Goal: Task Accomplishment & Management: Use online tool/utility

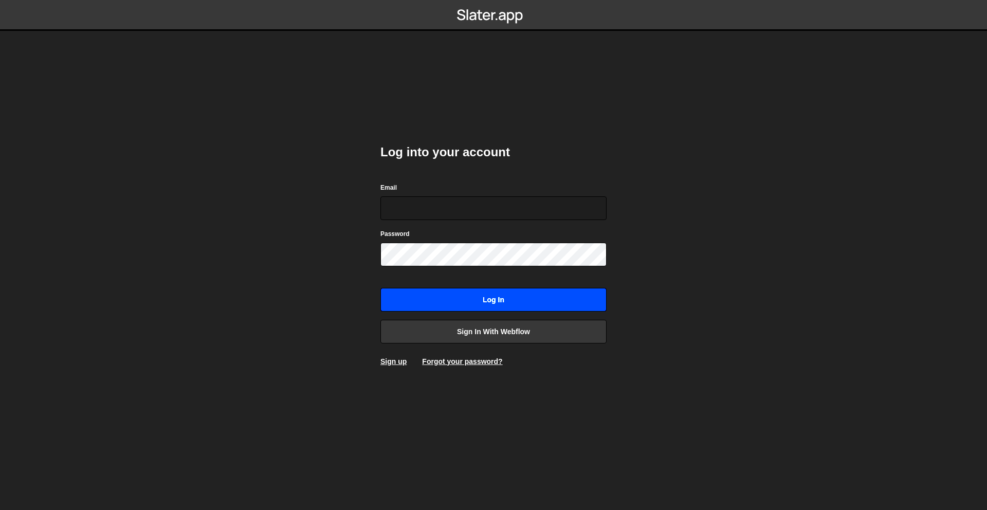
type input "[PERSON_NAME][EMAIL_ADDRESS][DOMAIN_NAME]"
click at [517, 291] on input "Log in" at bounding box center [493, 300] width 226 height 24
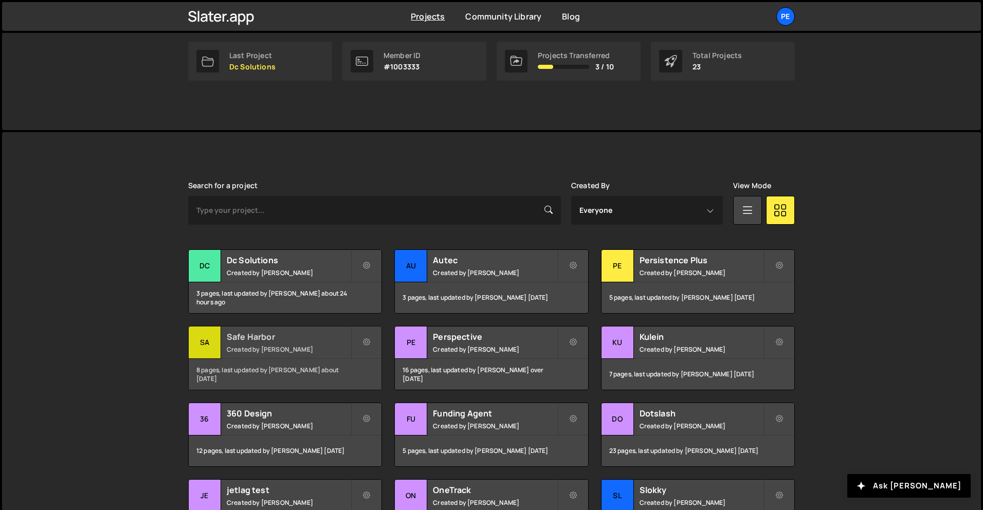
scroll to position [158, 0]
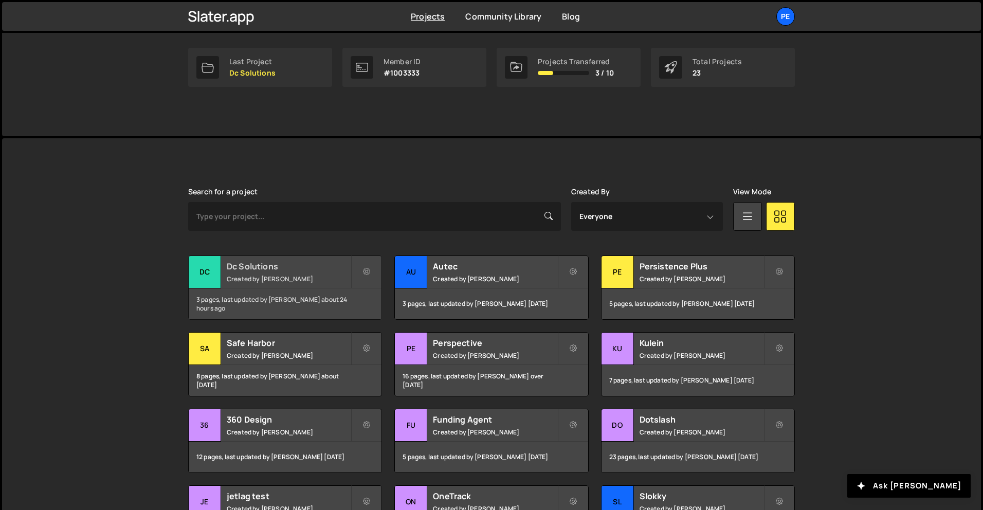
click at [295, 270] on h2 "Dc Solutions" at bounding box center [289, 266] width 124 height 11
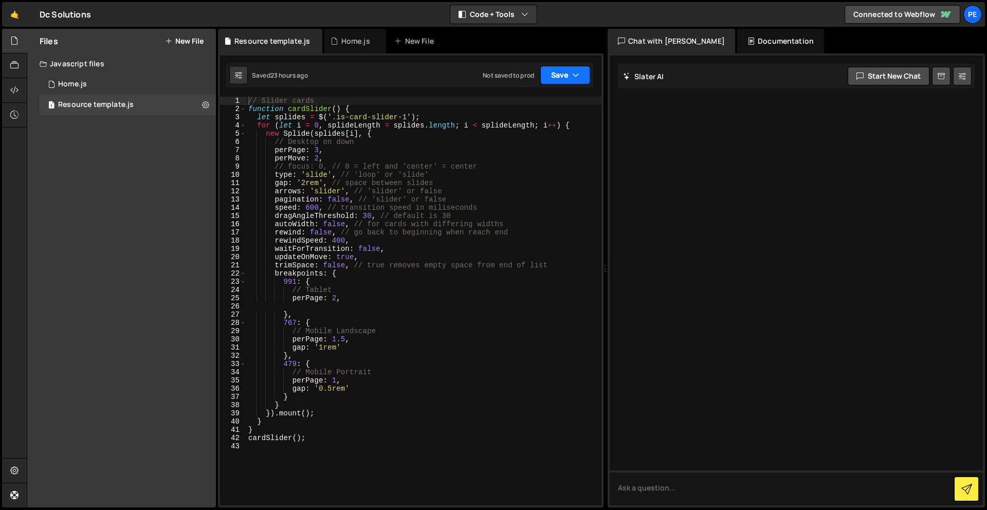
click at [573, 79] on icon "button" at bounding box center [575, 75] width 7 height 10
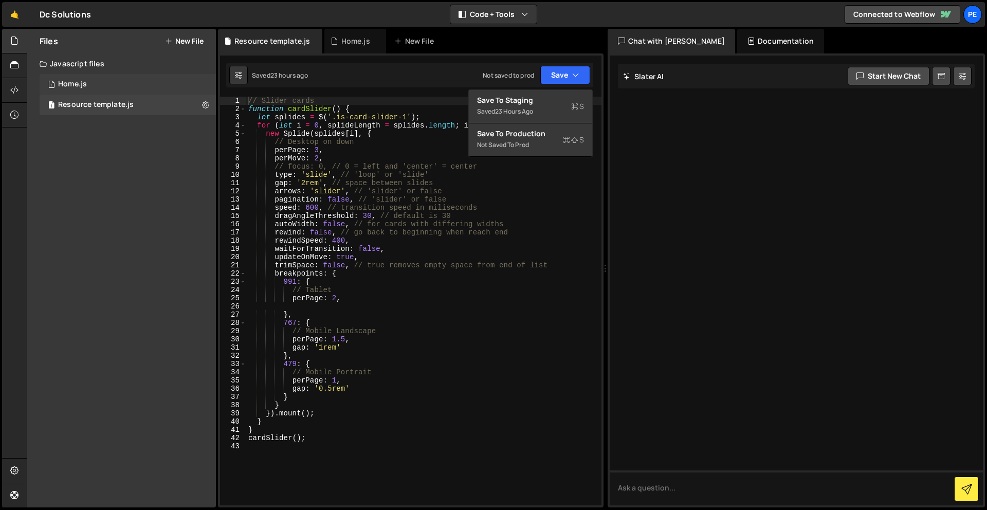
click at [163, 82] on div "1 Home.js 0" at bounding box center [128, 84] width 176 height 21
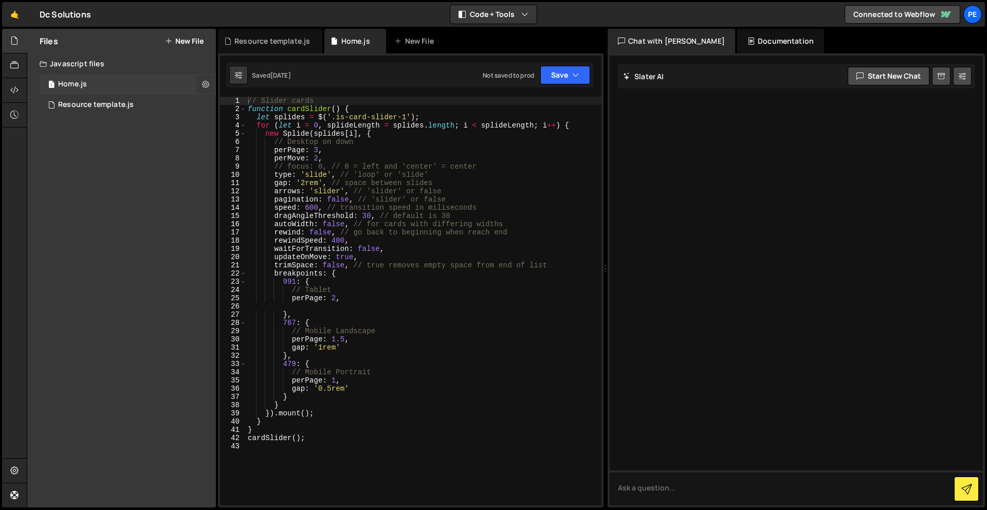
click at [205, 85] on icon at bounding box center [205, 84] width 7 height 10
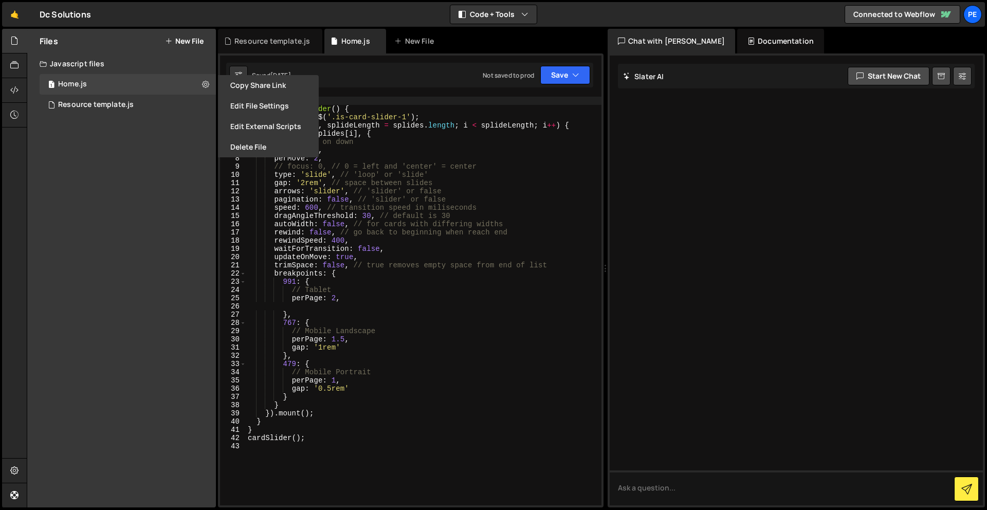
click at [528, 80] on div "Not saved to prod Upgrade to Edit Save Save to Staging S Saved 1 day ago Save t…" at bounding box center [536, 75] width 107 height 19
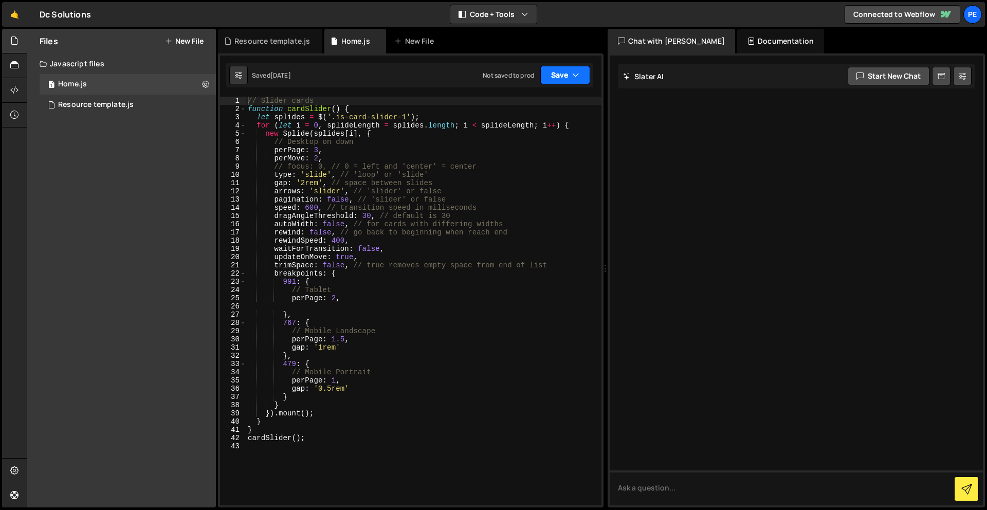
click at [567, 74] on button "Save" at bounding box center [565, 75] width 50 height 19
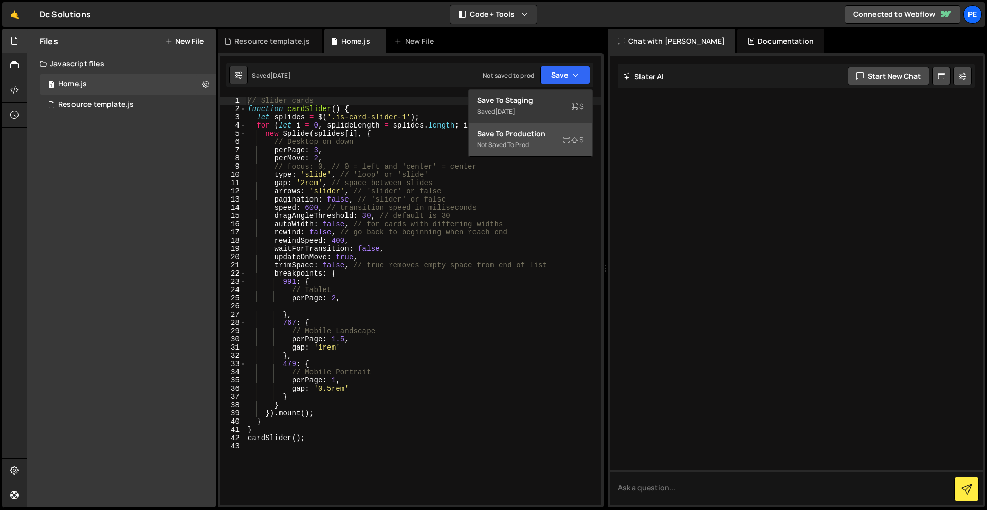
click at [559, 141] on div "Not saved to prod" at bounding box center [530, 145] width 107 height 12
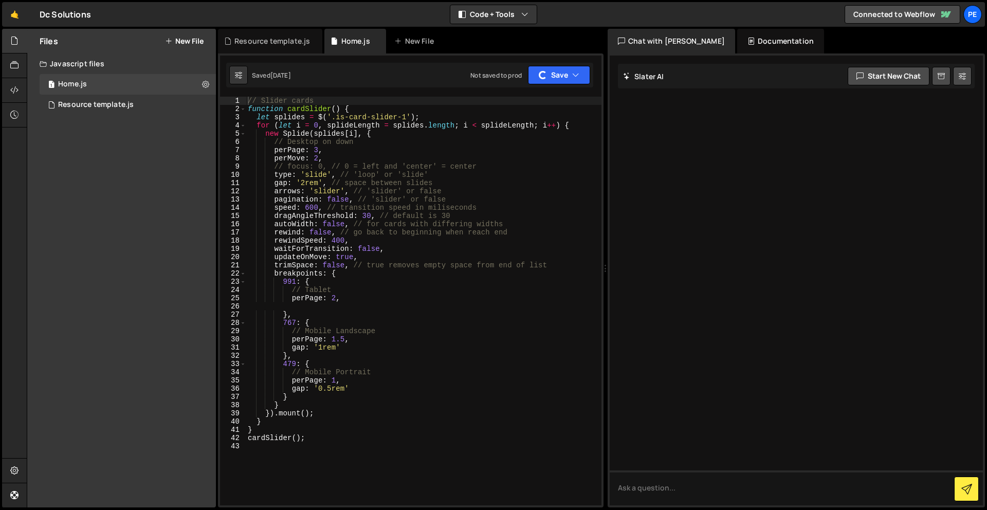
click at [132, 133] on div "Files New File Javascript files 1 Home.js 0 1 Resource template.js 0 CSS files …" at bounding box center [121, 268] width 189 height 479
click at [206, 102] on div "1 Resource template.js 0" at bounding box center [128, 105] width 176 height 21
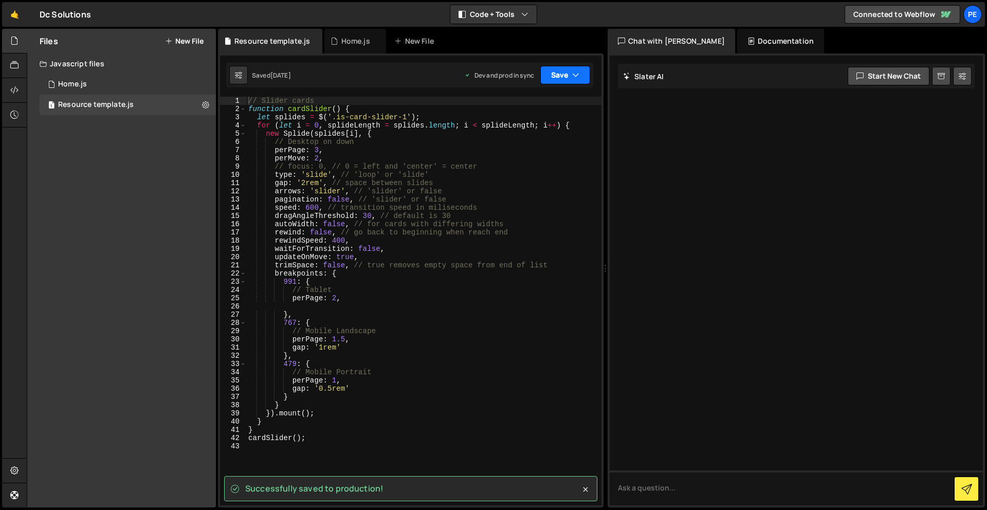
click at [581, 76] on button "Save" at bounding box center [565, 75] width 50 height 19
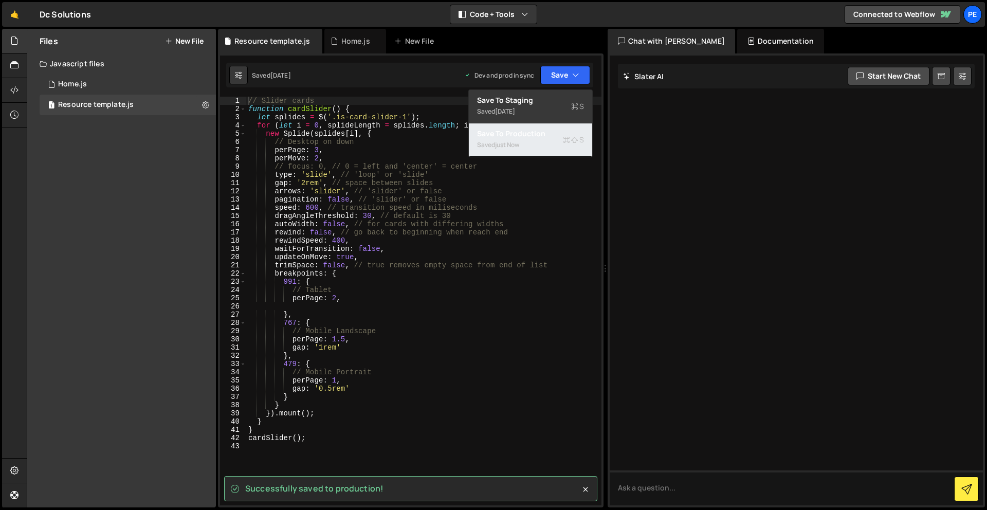
click at [544, 139] on div "Saved just now" at bounding box center [530, 145] width 107 height 12
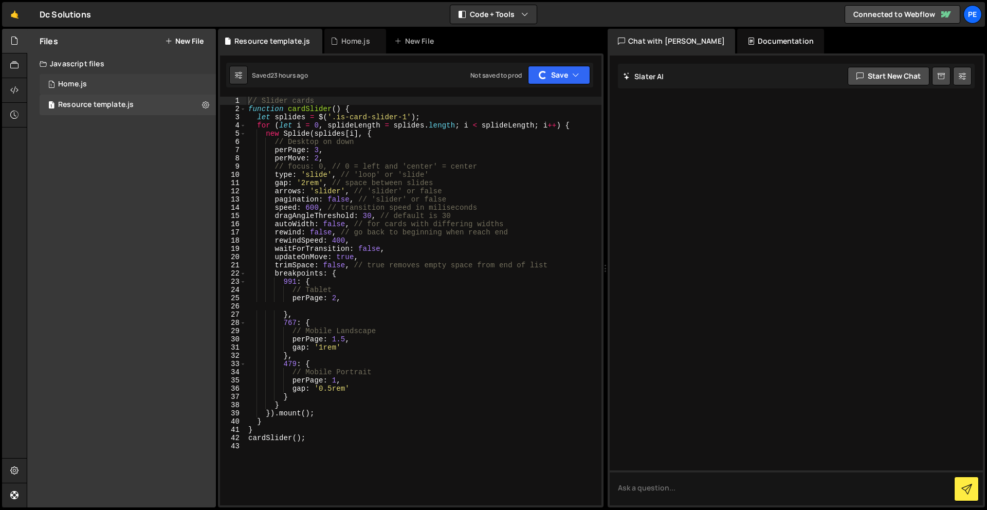
click at [177, 79] on div "1 Home.js 0" at bounding box center [128, 84] width 176 height 21
click at [177, 117] on div "Files New File Javascript files 1 Home.js 0 1 Resource template.js 0 CSS files …" at bounding box center [121, 268] width 189 height 479
click at [202, 105] on div "1 Resource template.js 0" at bounding box center [128, 105] width 176 height 21
click at [199, 37] on button "New File" at bounding box center [184, 41] width 39 height 8
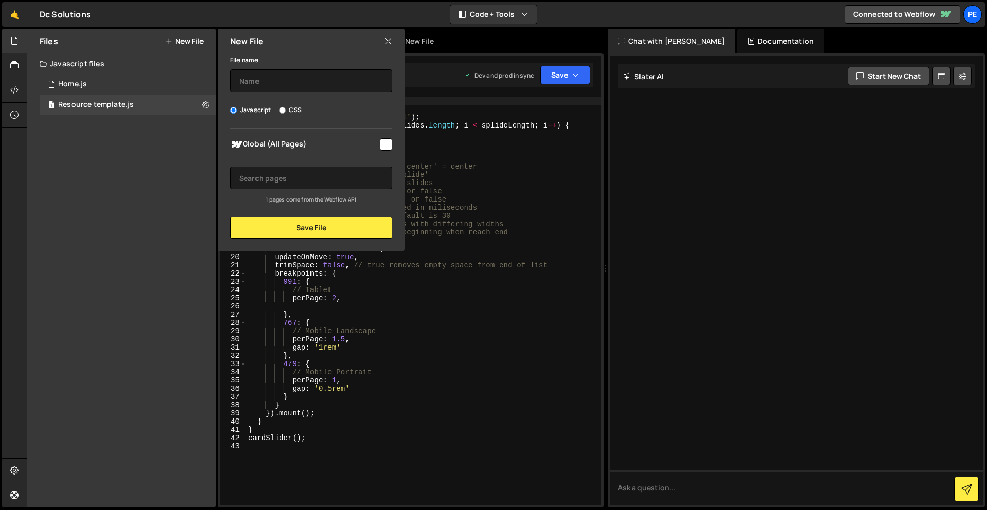
click at [110, 173] on div "Files New File Javascript files 1 Home.js 0 1 Resource template.js 0 CSS files …" at bounding box center [121, 268] width 189 height 479
click at [106, 172] on div "Files New File Javascript files 1 Home.js 0 1 Resource template.js 0 CSS files …" at bounding box center [121, 268] width 189 height 479
click at [11, 70] on icon at bounding box center [14, 65] width 8 height 11
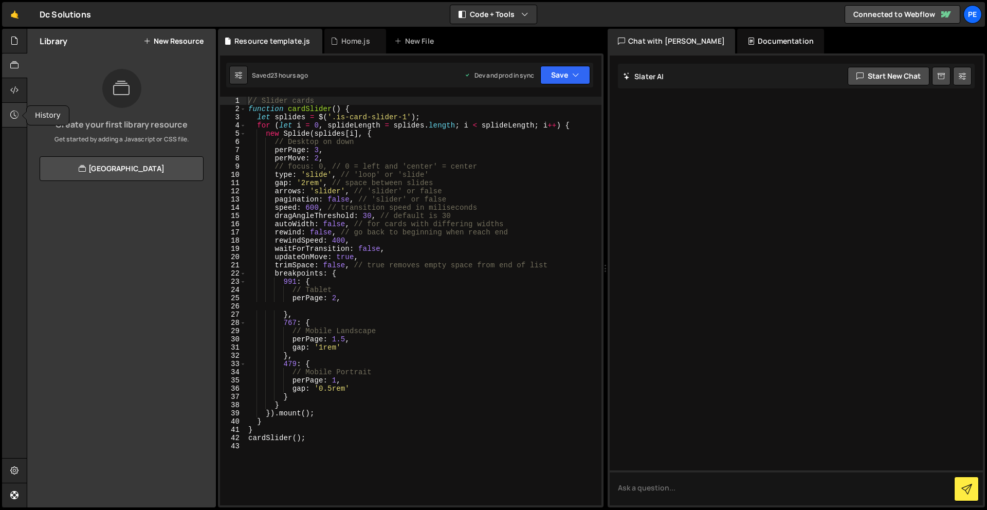
click at [15, 121] on div at bounding box center [14, 115] width 25 height 25
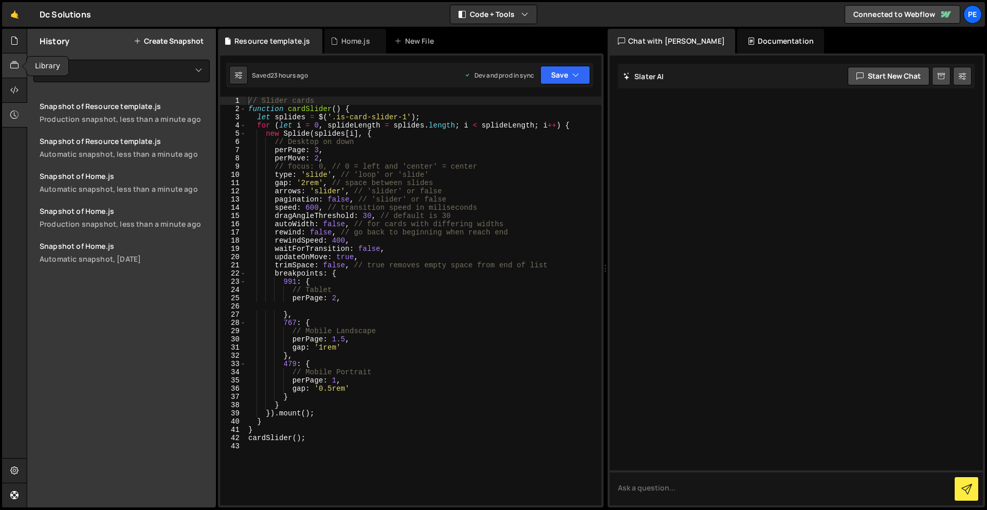
click at [14, 74] on div at bounding box center [14, 65] width 25 height 25
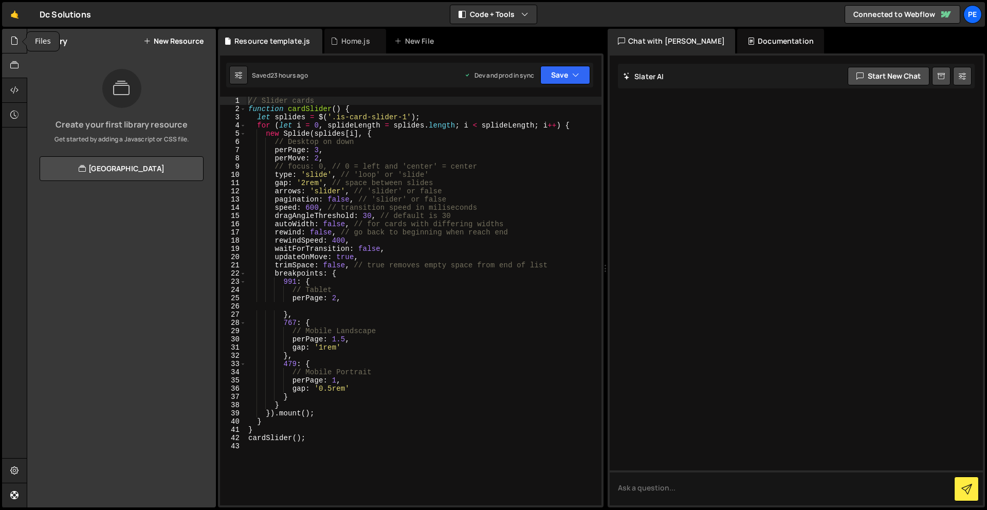
click at [15, 48] on div at bounding box center [14, 41] width 25 height 25
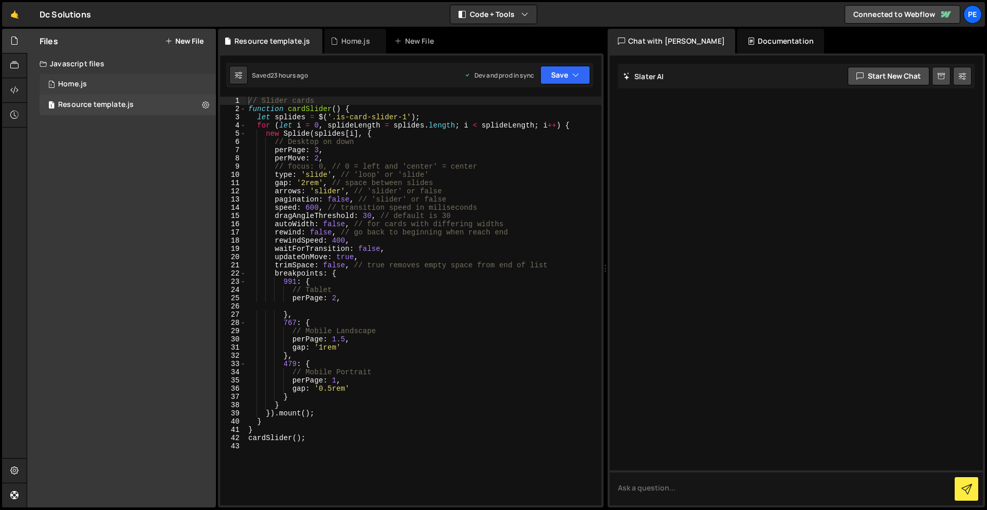
click at [97, 85] on div "1 Home.js 0" at bounding box center [128, 84] width 176 height 21
click at [194, 37] on button "New File" at bounding box center [184, 41] width 39 height 8
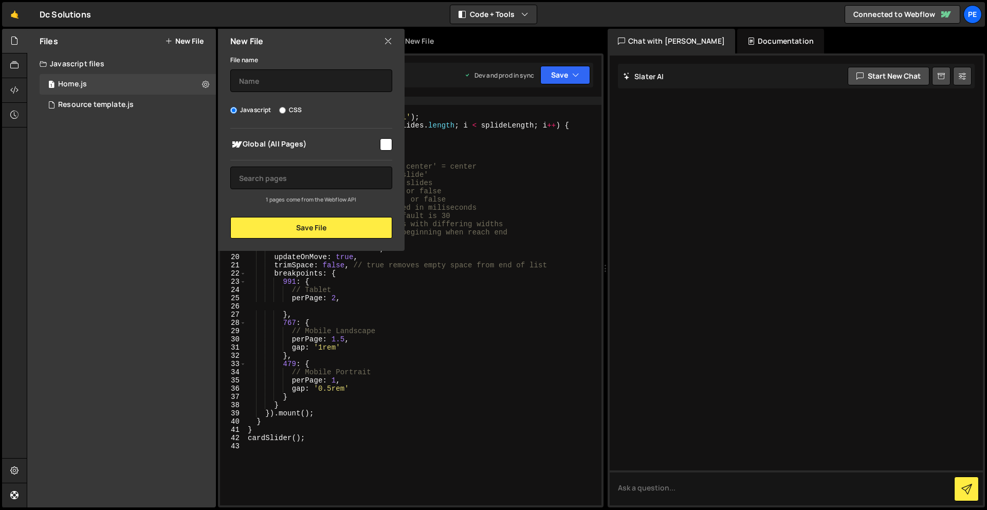
click at [194, 37] on button "New File" at bounding box center [184, 41] width 39 height 8
drag, startPoint x: 13, startPoint y: 60, endPoint x: 21, endPoint y: 84, distance: 25.2
click at [13, 60] on icon at bounding box center [14, 65] width 8 height 11
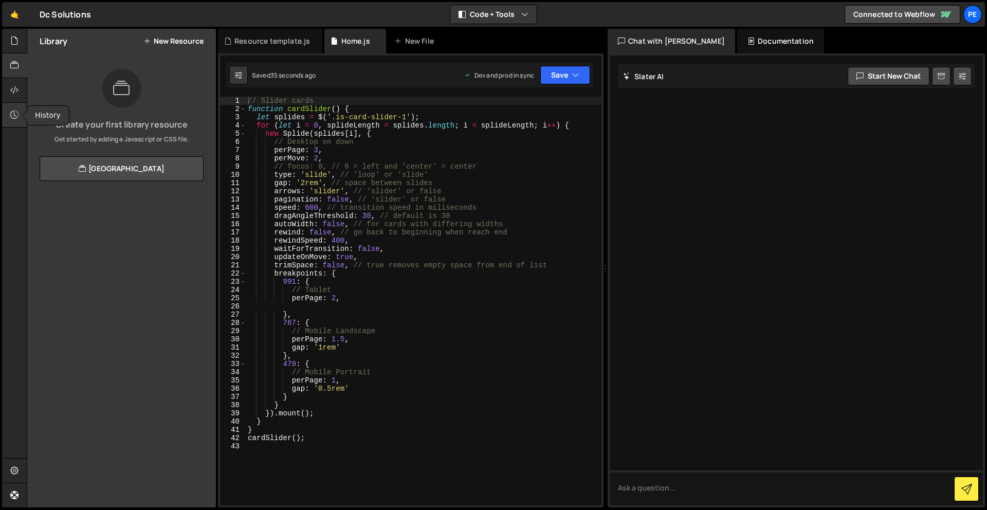
click at [18, 109] on icon at bounding box center [14, 114] width 8 height 11
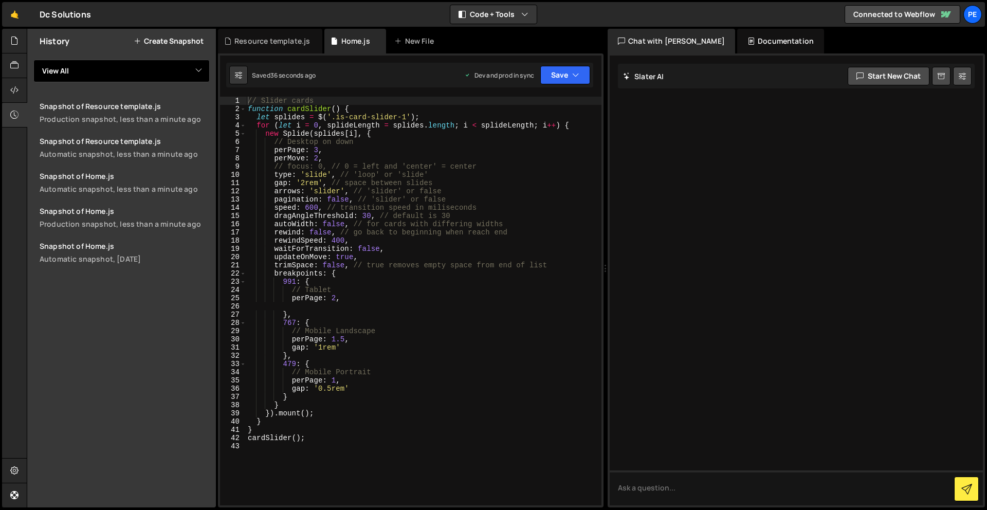
click at [135, 60] on select "View All Home Resource template" at bounding box center [121, 71] width 176 height 23
select select "47077"
click at [33, 60] on select "View All Home Resource template" at bounding box center [121, 71] width 176 height 23
click at [98, 75] on select "View All Home Resource template" at bounding box center [121, 71] width 176 height 23
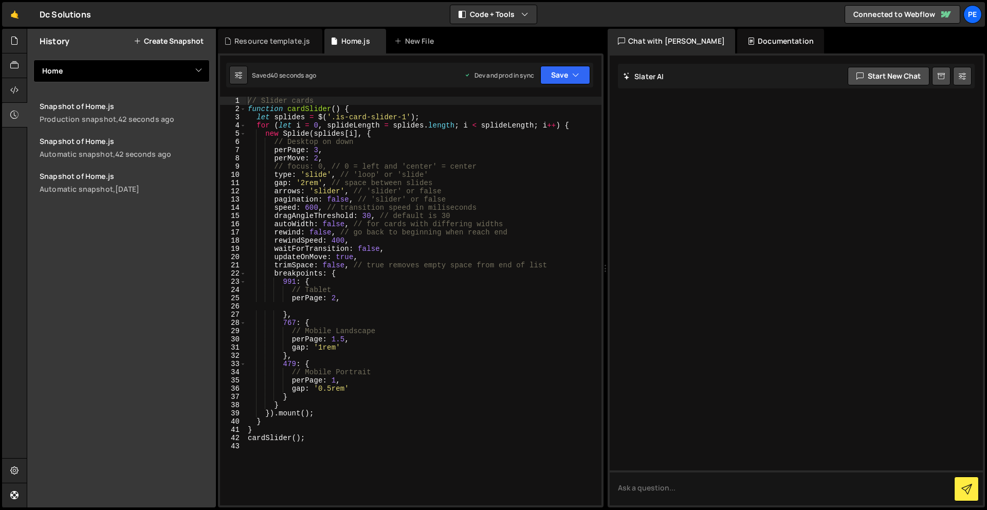
select select
click at [33, 60] on select "View All Home Resource template" at bounding box center [121, 71] width 176 height 23
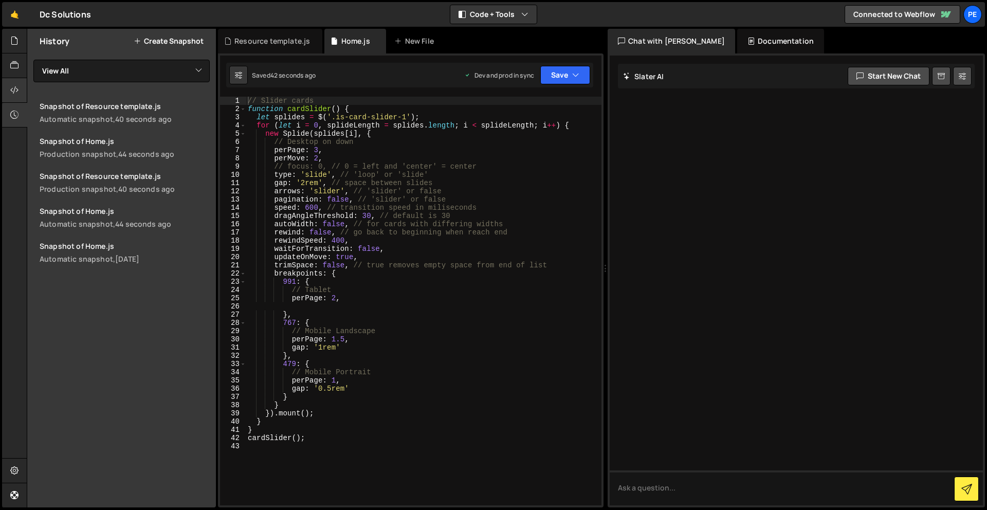
click at [20, 94] on div at bounding box center [14, 90] width 25 height 25
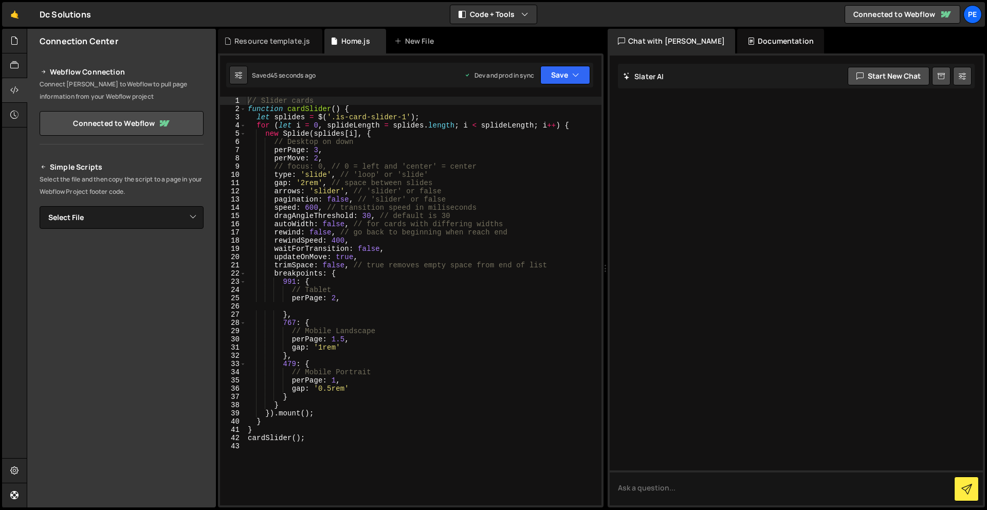
click at [143, 203] on div "Simple Scripts Select the file and then copy the script to a page in your Webfl…" at bounding box center [122, 301] width 164 height 280
click at [148, 216] on select "Select File Home.js Resource template.js" at bounding box center [122, 217] width 164 height 23
click at [40, 206] on select "Select File Home.js Resource template.js" at bounding box center [122, 217] width 164 height 23
click at [154, 120] on link "Connected to Webflow" at bounding box center [122, 123] width 164 height 25
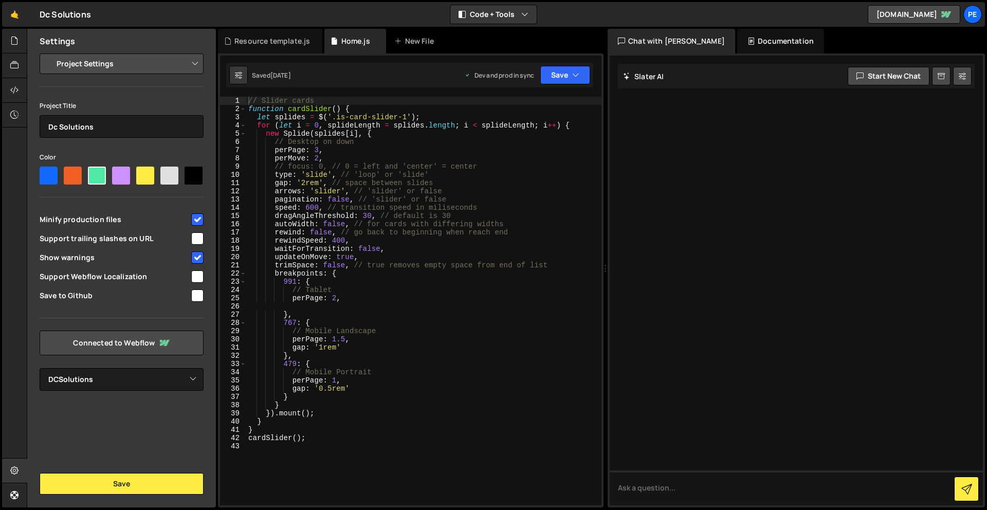
select select "68d0ebd3468fd7cee4f12a8e"
click at [116, 483] on button "Save" at bounding box center [122, 484] width 164 height 22
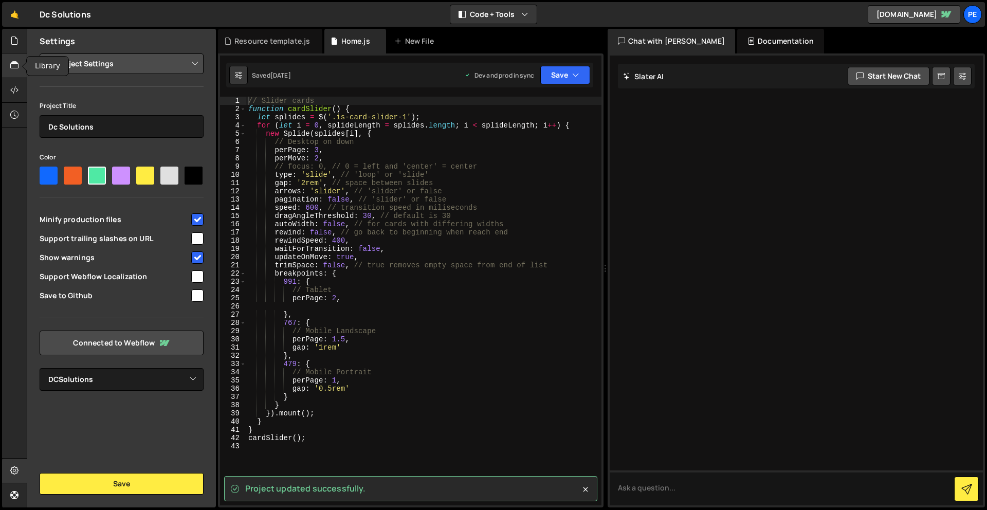
click at [14, 55] on div at bounding box center [14, 65] width 25 height 25
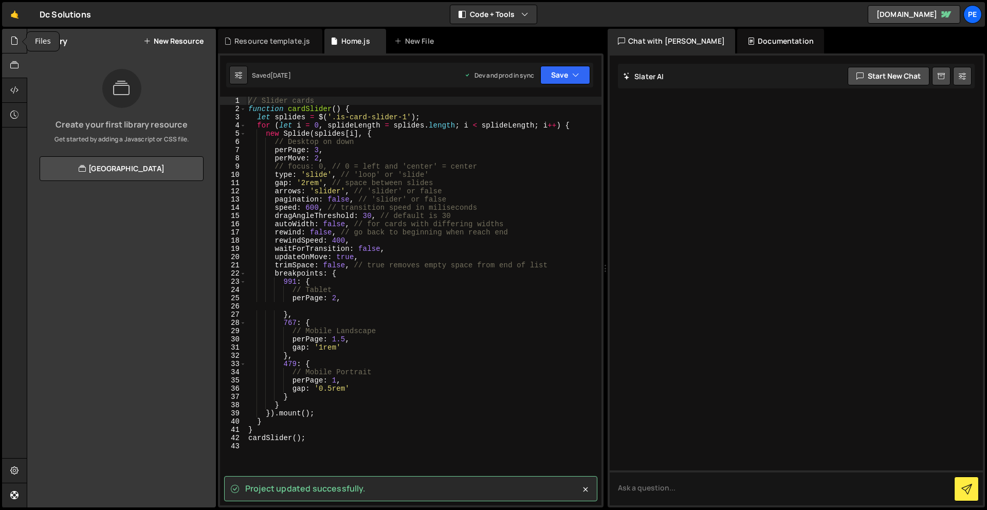
click at [15, 39] on icon at bounding box center [14, 40] width 8 height 11
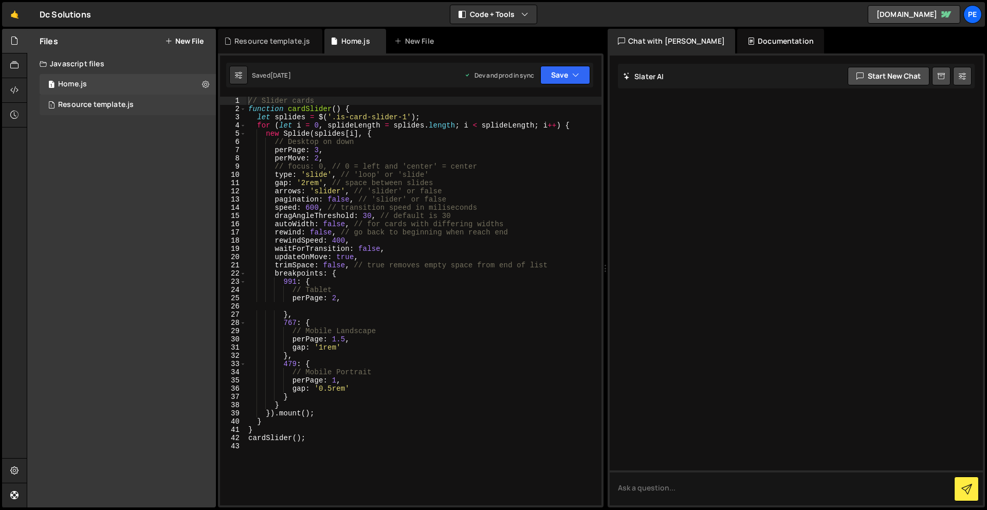
click at [101, 105] on div "Resource template.js" at bounding box center [96, 104] width 76 height 9
click at [99, 88] on div "1 Home.js 0" at bounding box center [128, 84] width 176 height 21
click at [188, 42] on button "New File" at bounding box center [184, 41] width 39 height 8
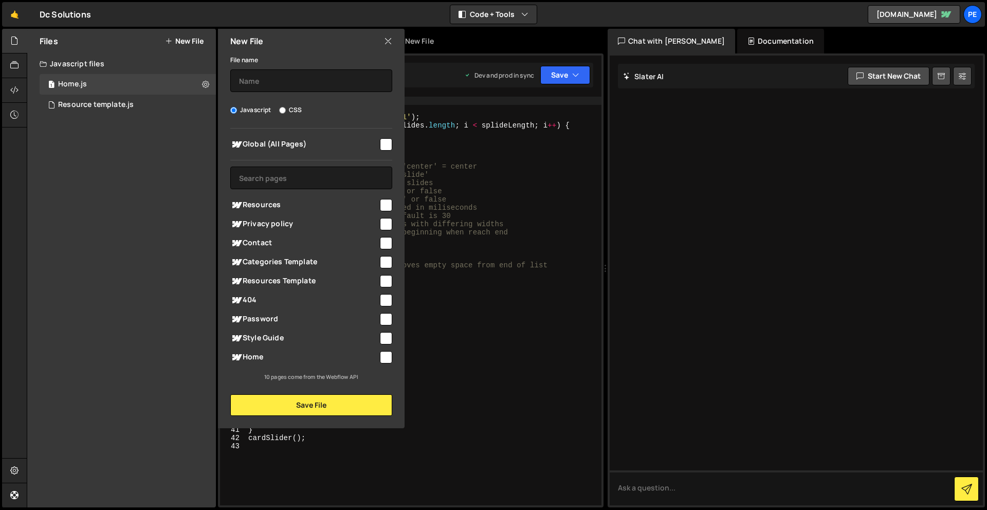
click at [385, 285] on input "checkbox" at bounding box center [386, 281] width 12 height 12
checkbox input "true"
click at [327, 83] on input "text" at bounding box center [311, 80] width 162 height 23
type input "R"
click at [389, 202] on input "checkbox" at bounding box center [386, 205] width 12 height 12
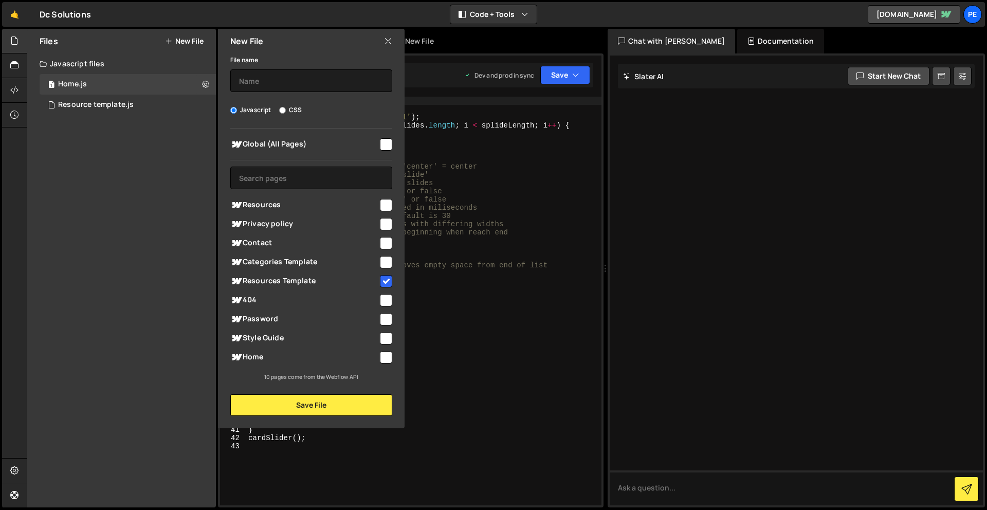
checkbox input "true"
click at [382, 281] on input "checkbox" at bounding box center [386, 281] width 12 height 12
checkbox input "false"
click at [326, 72] on input "text" at bounding box center [311, 80] width 162 height 23
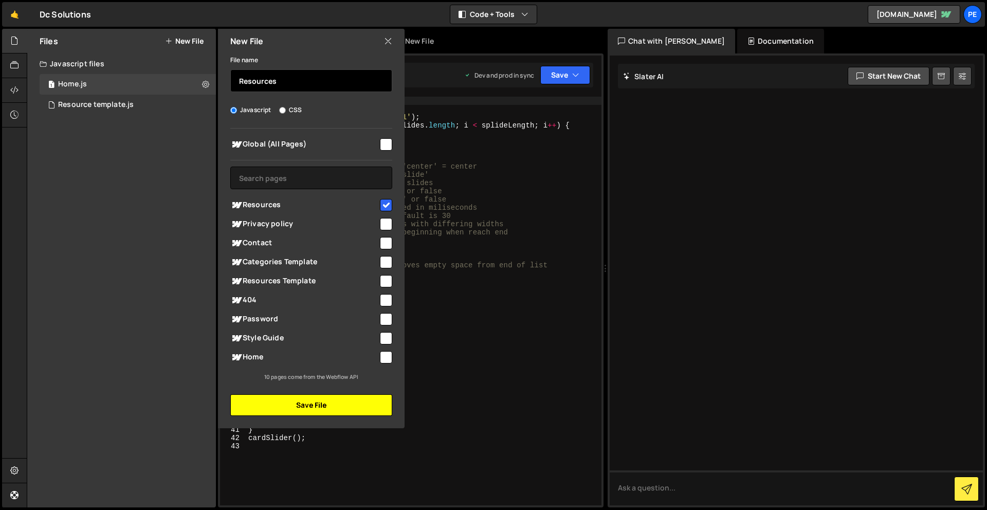
type input "Resources"
click at [334, 406] on button "Save File" at bounding box center [311, 405] width 162 height 22
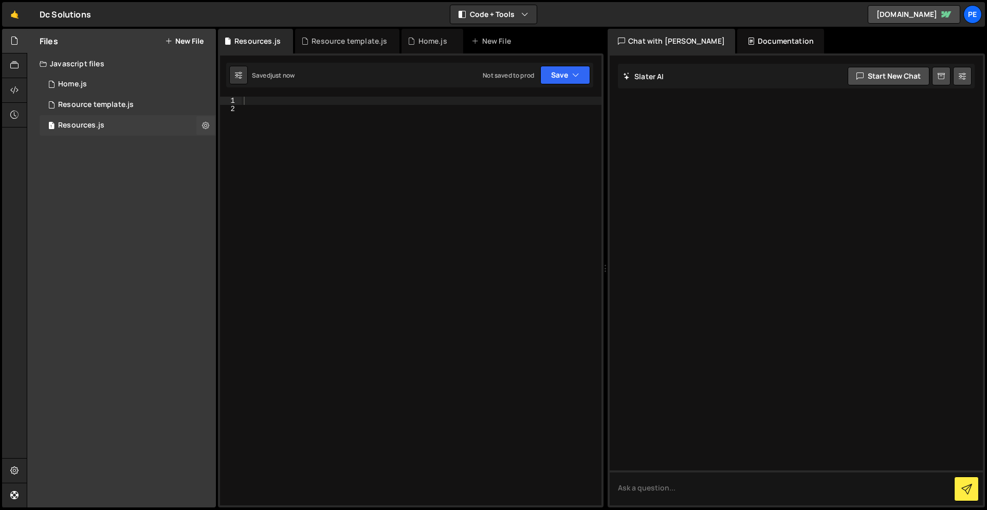
click at [66, 117] on div "1 Resources.js 0" at bounding box center [128, 125] width 176 height 21
click at [91, 100] on div "Resource template.js" at bounding box center [96, 104] width 76 height 9
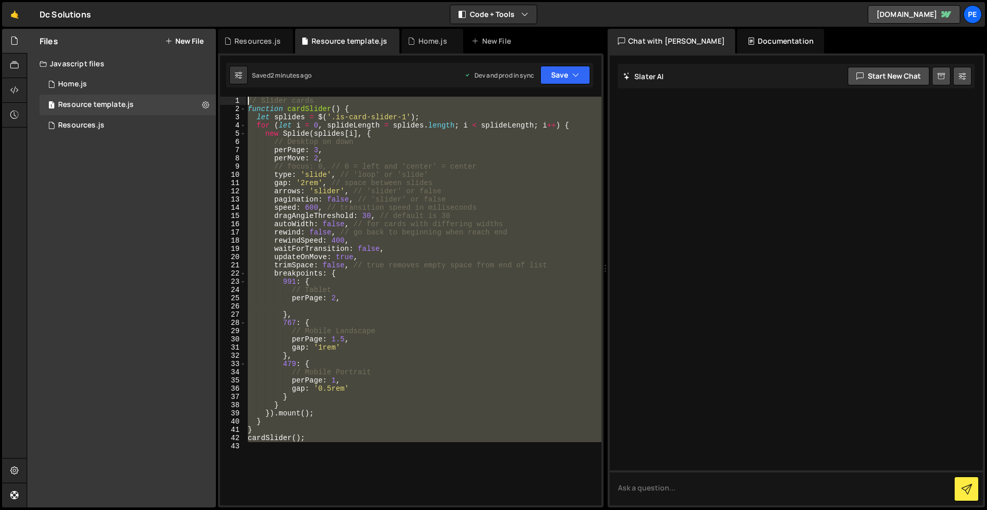
drag, startPoint x: 362, startPoint y: 456, endPoint x: 258, endPoint y: -45, distance: 512.4
click at [258, 0] on html "Projects [GEOGRAPHIC_DATA] Blog Pe Your current team is Perspective 1 Projects …" at bounding box center [493, 255] width 987 height 510
type textarea "// Slider cards function cardSlider() {"
click at [103, 131] on div "1 Resources.js 0" at bounding box center [128, 125] width 176 height 21
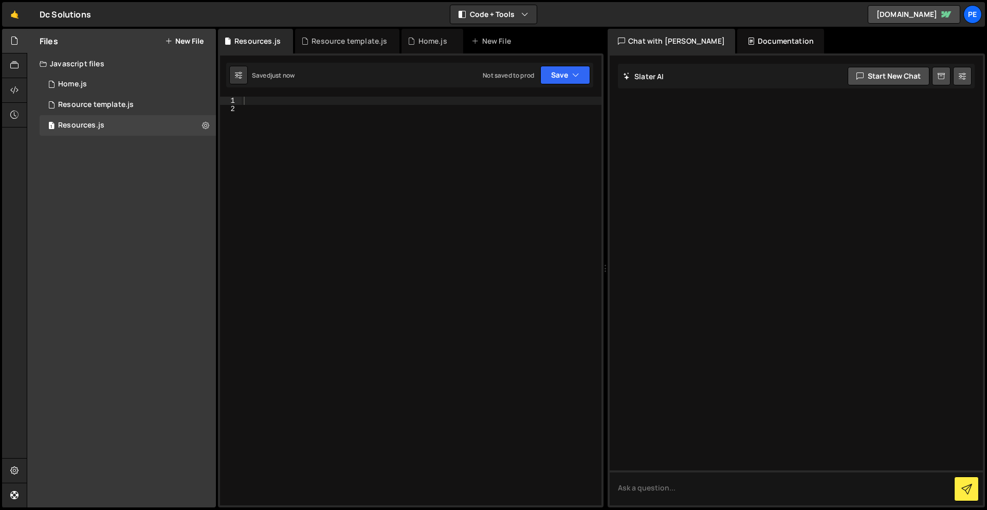
click at [358, 348] on div at bounding box center [422, 309] width 360 height 425
drag, startPoint x: 358, startPoint y: 206, endPoint x: 345, endPoint y: 181, distance: 27.4
click at [358, 206] on div at bounding box center [422, 309] width 360 height 425
click at [323, 103] on div at bounding box center [422, 309] width 360 height 425
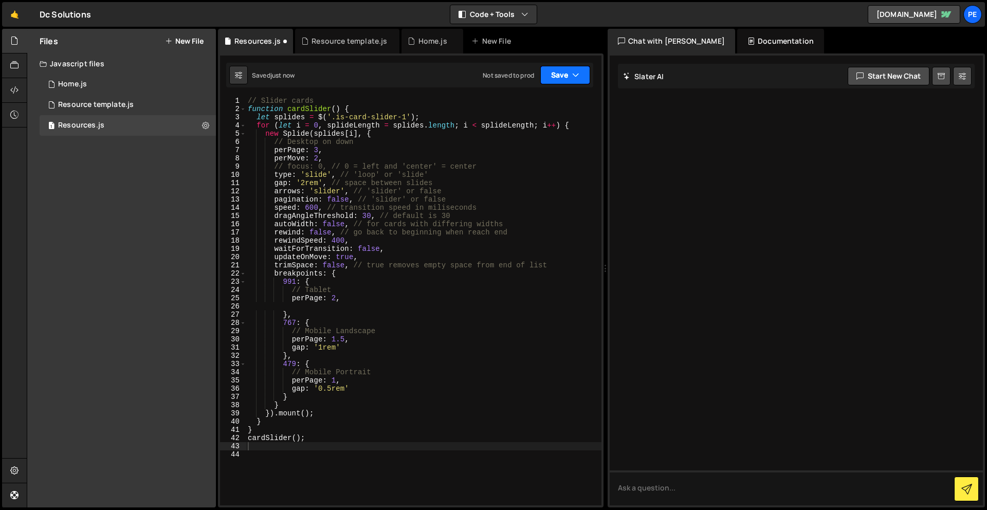
click at [571, 74] on button "Save" at bounding box center [565, 75] width 50 height 19
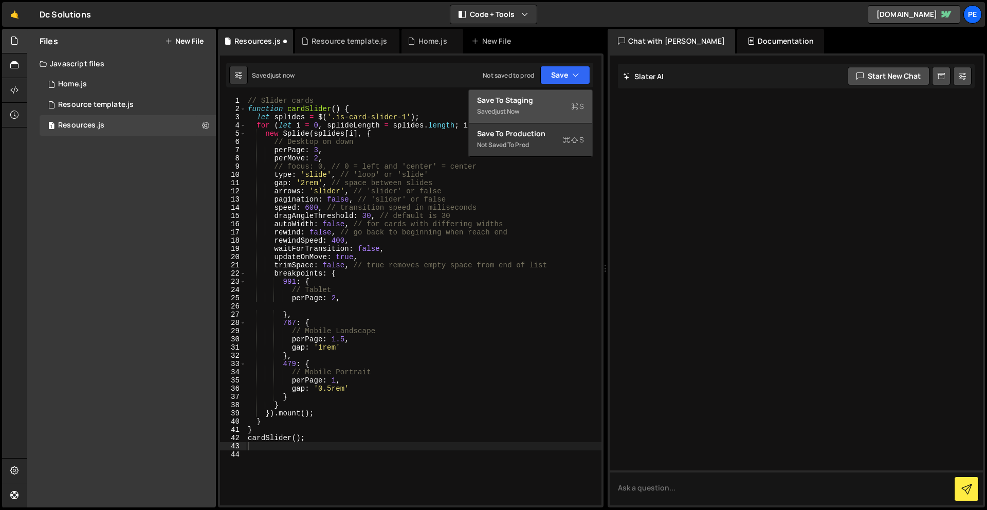
click at [549, 101] on div "Save to Staging S" at bounding box center [530, 100] width 107 height 10
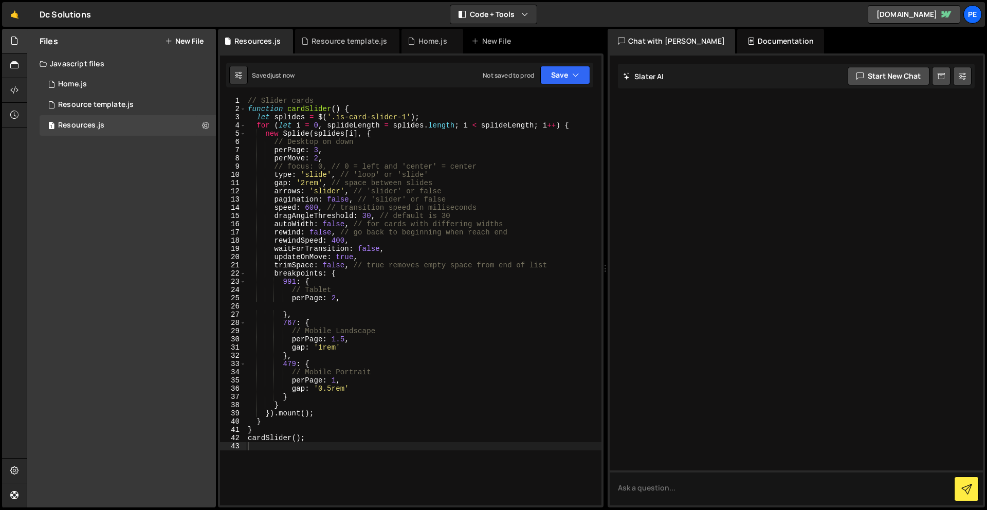
click at [595, 79] on div "1 2 3 4 5 6 7 8 9 10 11 12 13 14 15 16 17 18 19 20 21 22 23 24 25 26 27 28 29 3…" at bounding box center [411, 280] width 386 height 454
click at [562, 78] on button "Save" at bounding box center [565, 75] width 50 height 19
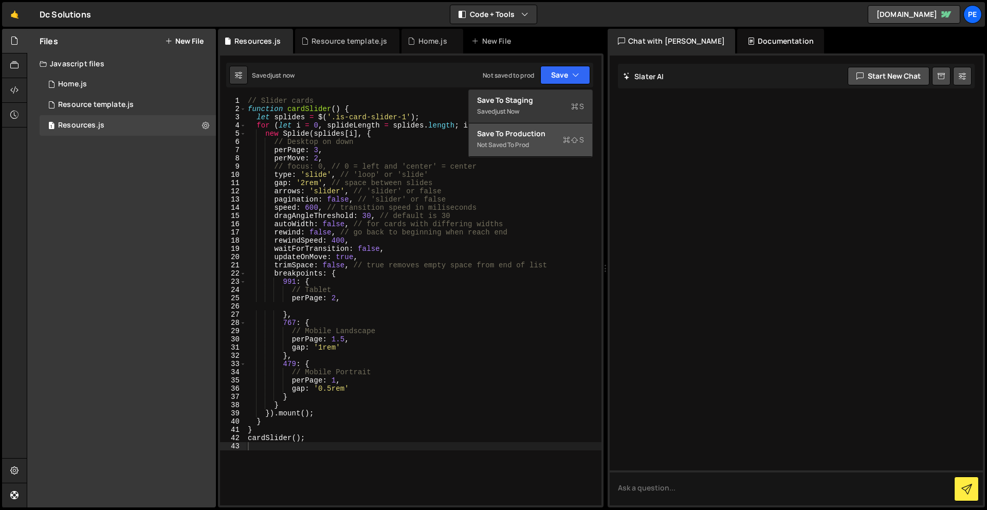
click at [549, 135] on div "Save to Production S" at bounding box center [530, 134] width 107 height 10
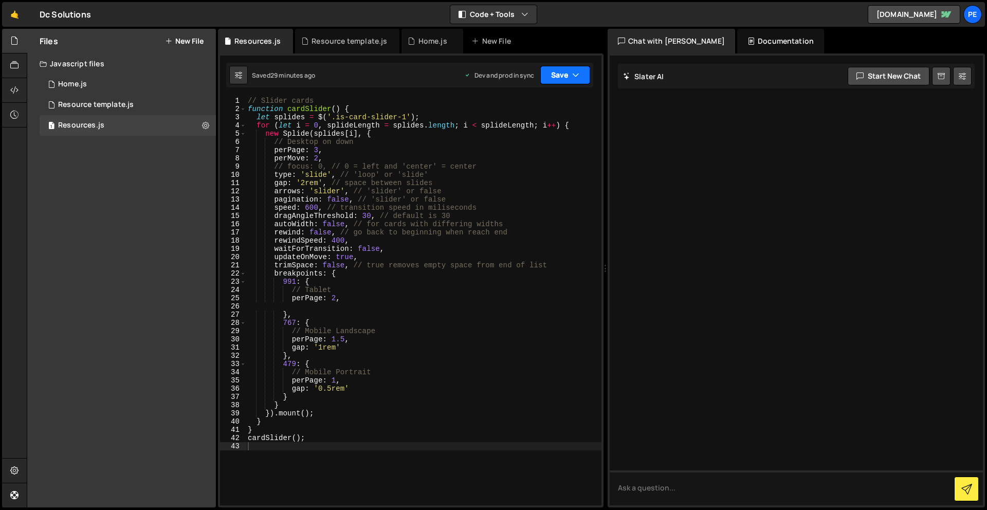
click at [568, 75] on button "Save" at bounding box center [565, 75] width 50 height 19
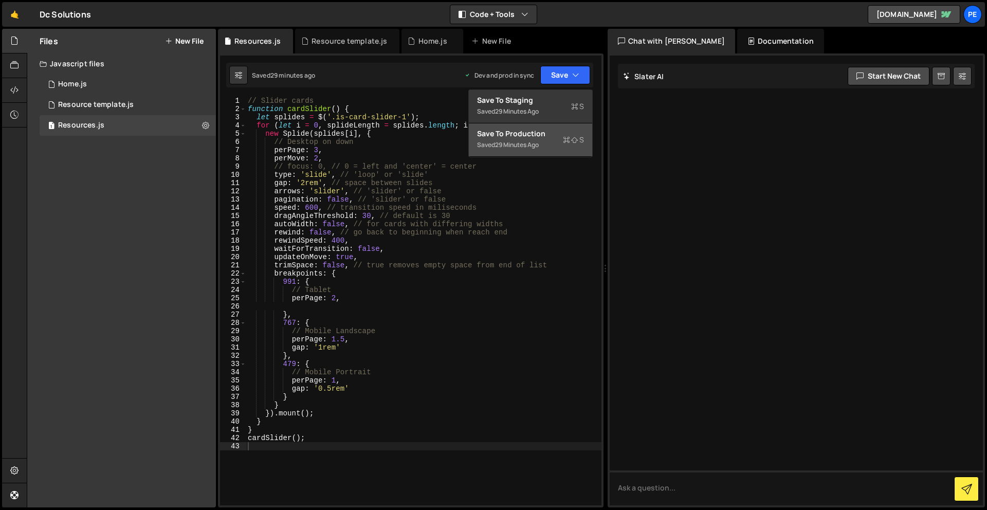
click at [549, 148] on div "Saved 29 minutes ago" at bounding box center [530, 145] width 107 height 12
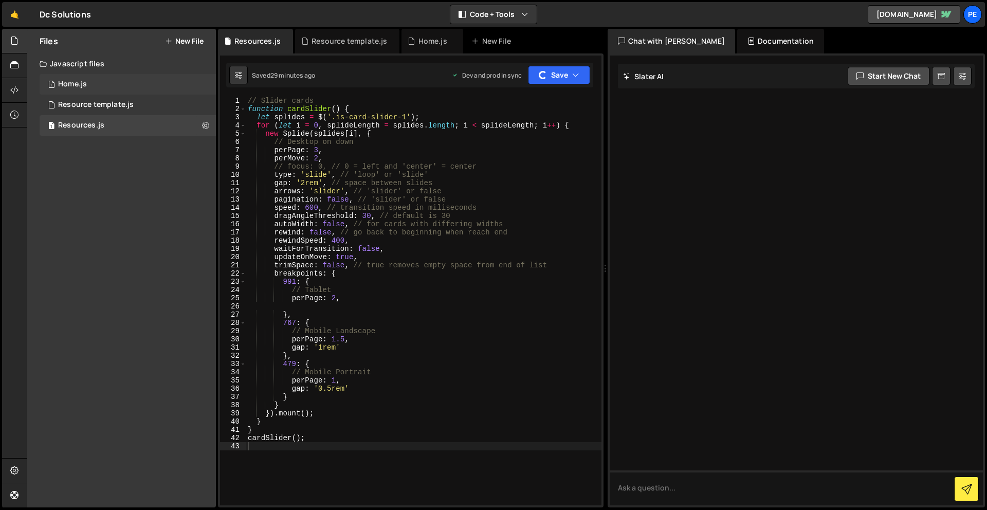
click at [112, 94] on div "1 Home.js 0" at bounding box center [128, 84] width 176 height 21
click at [572, 77] on icon "button" at bounding box center [575, 75] width 7 height 10
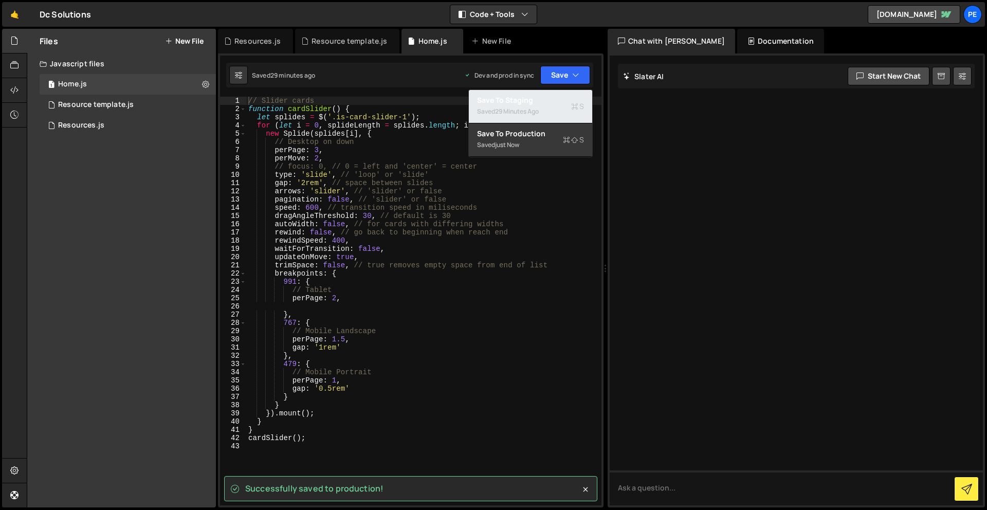
click at [562, 117] on div "Saved 29 minutes ago" at bounding box center [530, 111] width 107 height 12
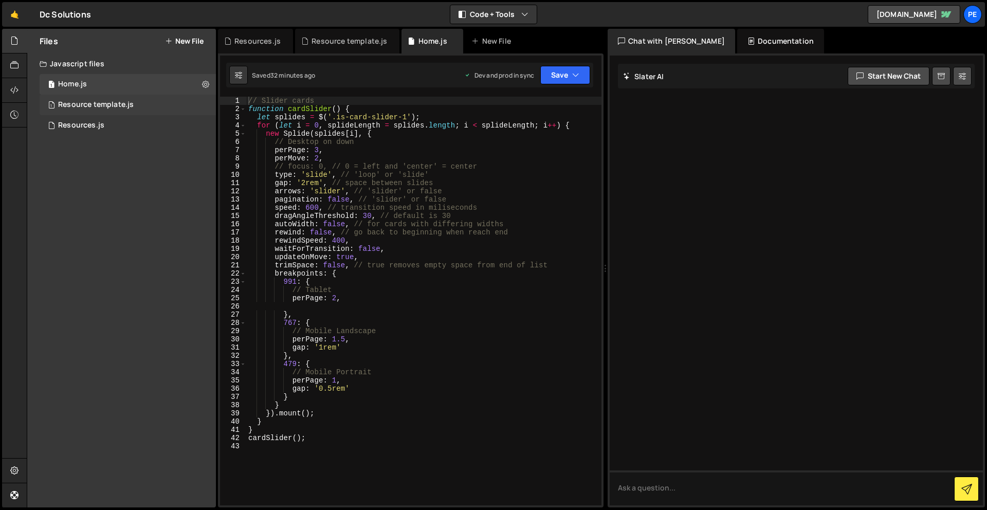
click at [154, 98] on div "1 Resource template.js 0" at bounding box center [128, 105] width 176 height 21
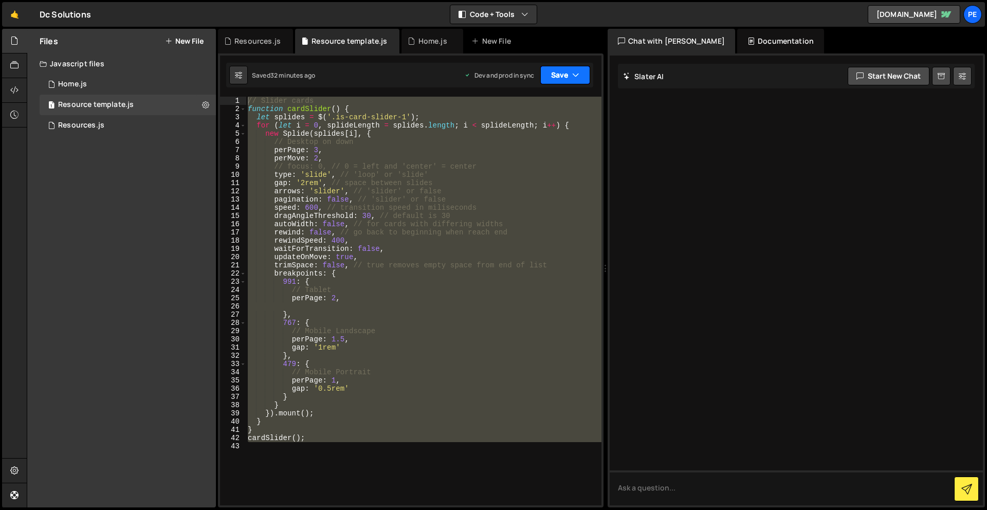
click at [572, 78] on icon "button" at bounding box center [575, 75] width 7 height 10
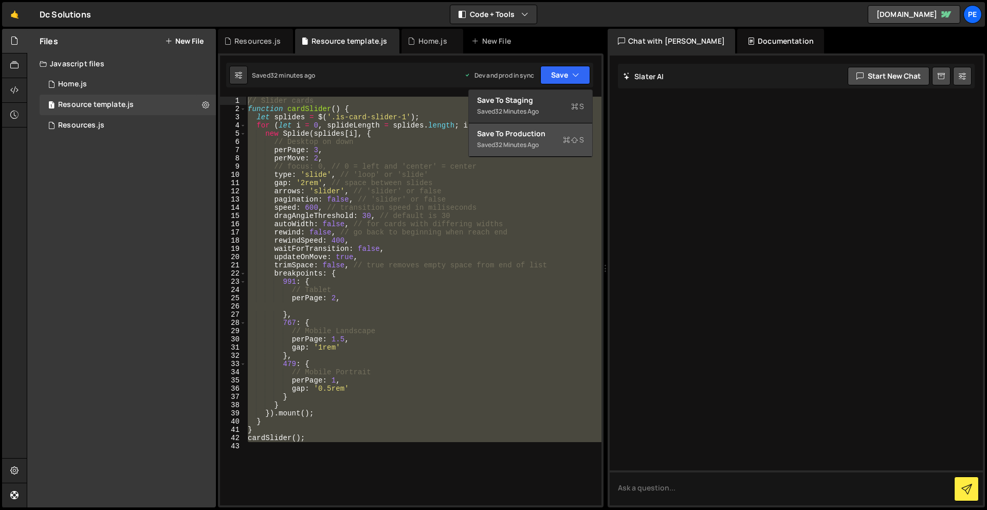
click at [544, 134] on div "Save to Production S" at bounding box center [530, 134] width 107 height 10
